Goal: Task Accomplishment & Management: Manage account settings

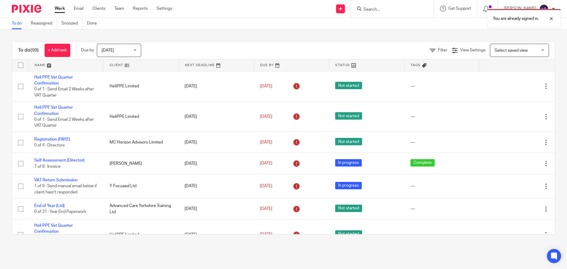
click at [403, 7] on div "You are already signed in." at bounding box center [421, 17] width 277 height 22
click at [394, 9] on div "You are already signed in." at bounding box center [421, 17] width 277 height 22
click at [550, 21] on div at bounding box center [547, 18] width 16 height 7
click at [392, 6] on form at bounding box center [394, 8] width 63 height 7
click at [390, 9] on input "Search" at bounding box center [389, 9] width 53 height 5
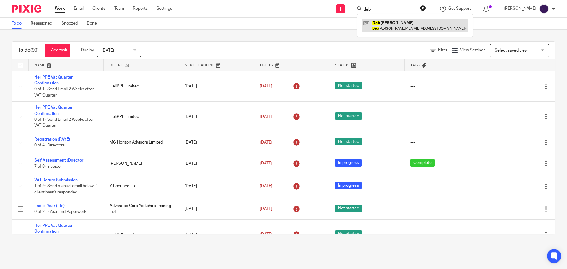
type input "deb"
click at [396, 23] on link at bounding box center [414, 26] width 106 height 14
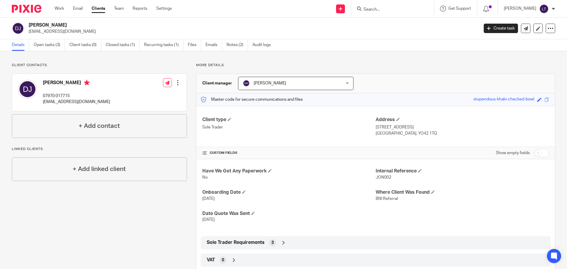
scroll to position [89, 0]
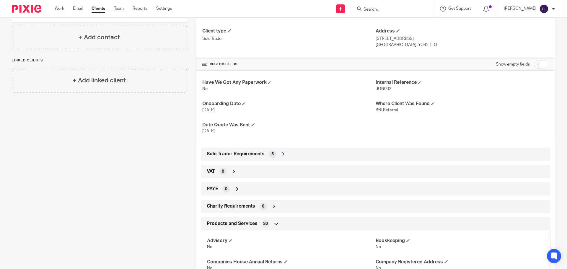
click at [280, 152] on icon at bounding box center [283, 154] width 6 height 6
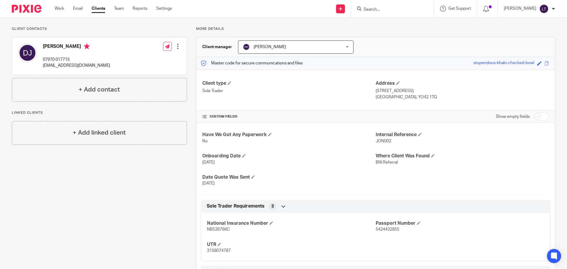
scroll to position [0, 0]
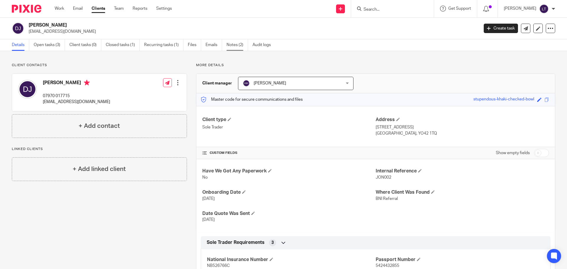
click at [238, 42] on link "Notes (2)" at bounding box center [237, 45] width 22 height 12
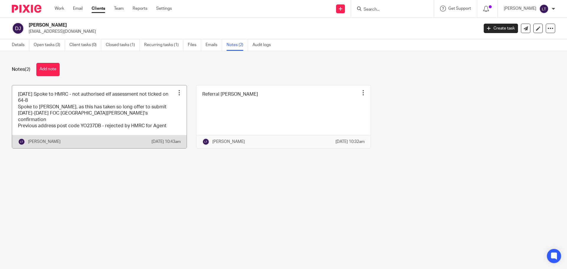
click at [176, 90] on div at bounding box center [179, 93] width 6 height 6
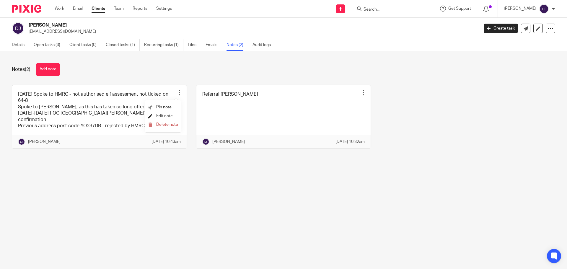
click at [162, 116] on span "Edit note" at bounding box center [164, 116] width 17 height 4
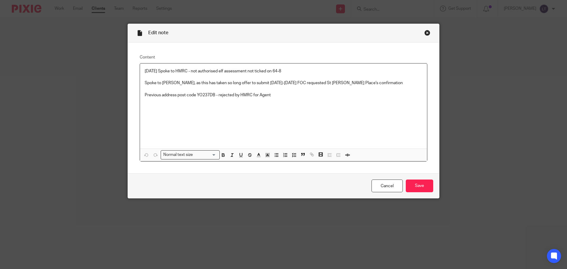
click at [227, 71] on p "[DATE] Spoke to HMRC - not authorised elf assessment not ticked on 64-8" at bounding box center [283, 71] width 277 height 6
click at [300, 128] on div "2025-08-08 Spoke to HMRC - not authorised self assessment not ticked on 64-8 Sp…" at bounding box center [283, 105] width 287 height 85
click at [415, 178] on div "Cancel Save" at bounding box center [283, 185] width 311 height 25
click at [415, 182] on input "Save" at bounding box center [418, 185] width 27 height 13
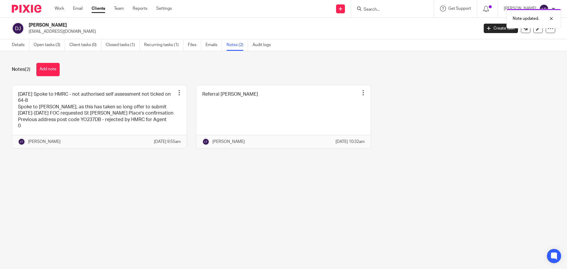
click at [9, 42] on div "Details Open tasks (3) Client tasks (0) Closed tasks (1) Recurring tasks (1) Fi…" at bounding box center [142, 45] width 285 height 12
click at [18, 45] on link "Details" at bounding box center [20, 45] width 17 height 12
